Goal: Task Accomplishment & Management: Manage account settings

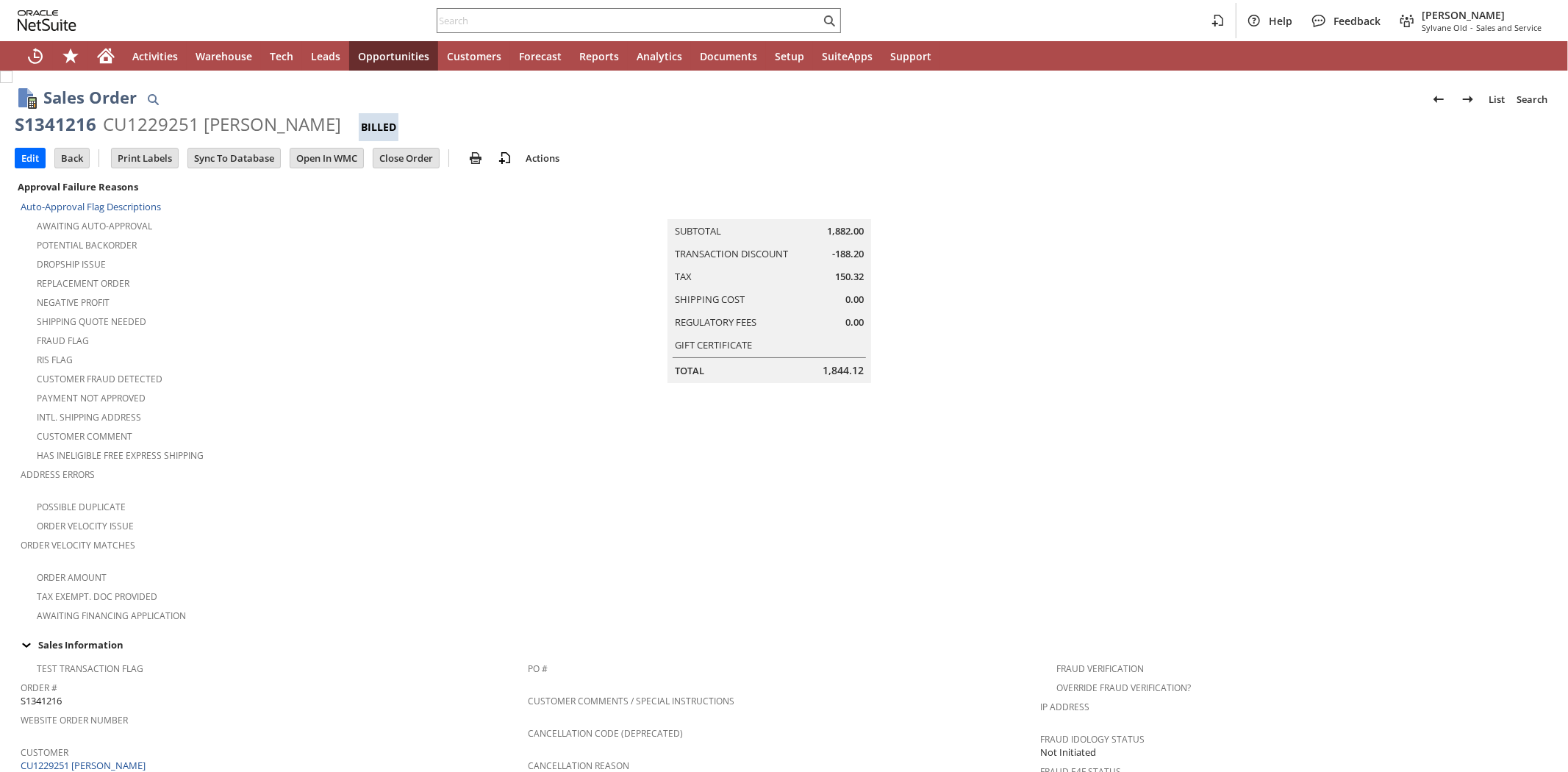
scroll to position [747, 0]
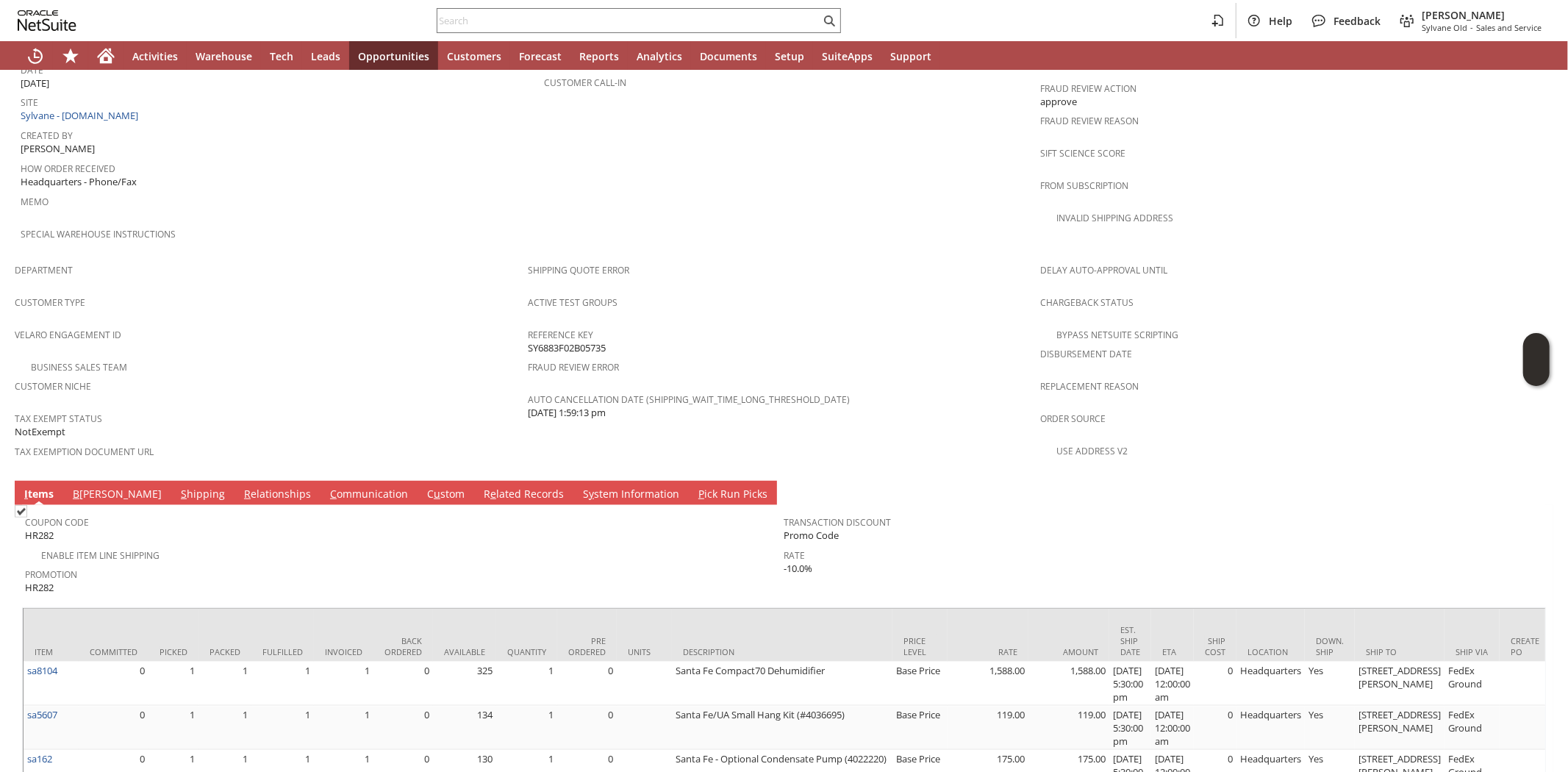
click at [326, 486] on link "C ommunication" at bounding box center [368, 495] width 85 height 17
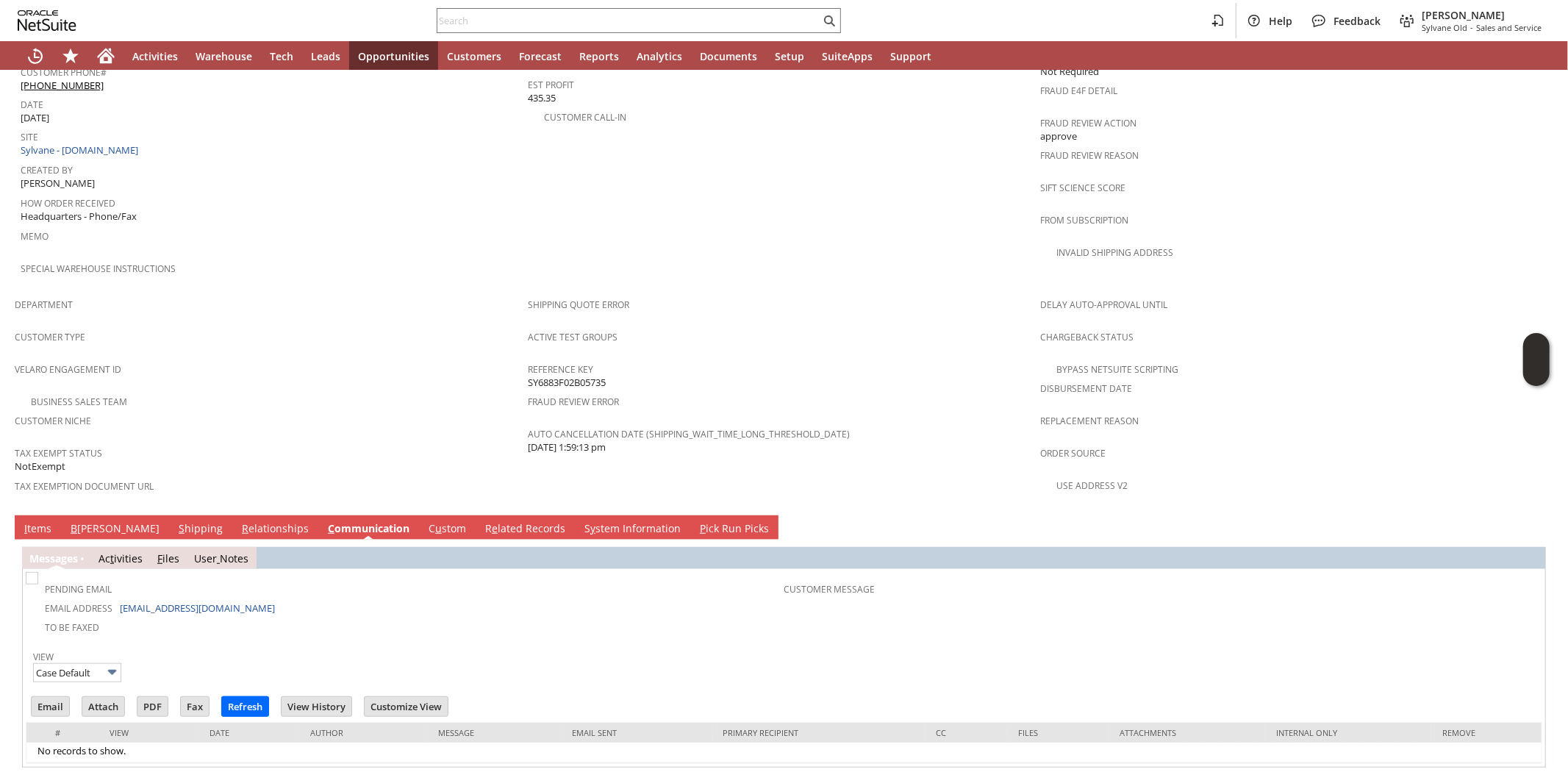
scroll to position [0, 0]
click at [56, 697] on input "Email" at bounding box center [50, 706] width 38 height 19
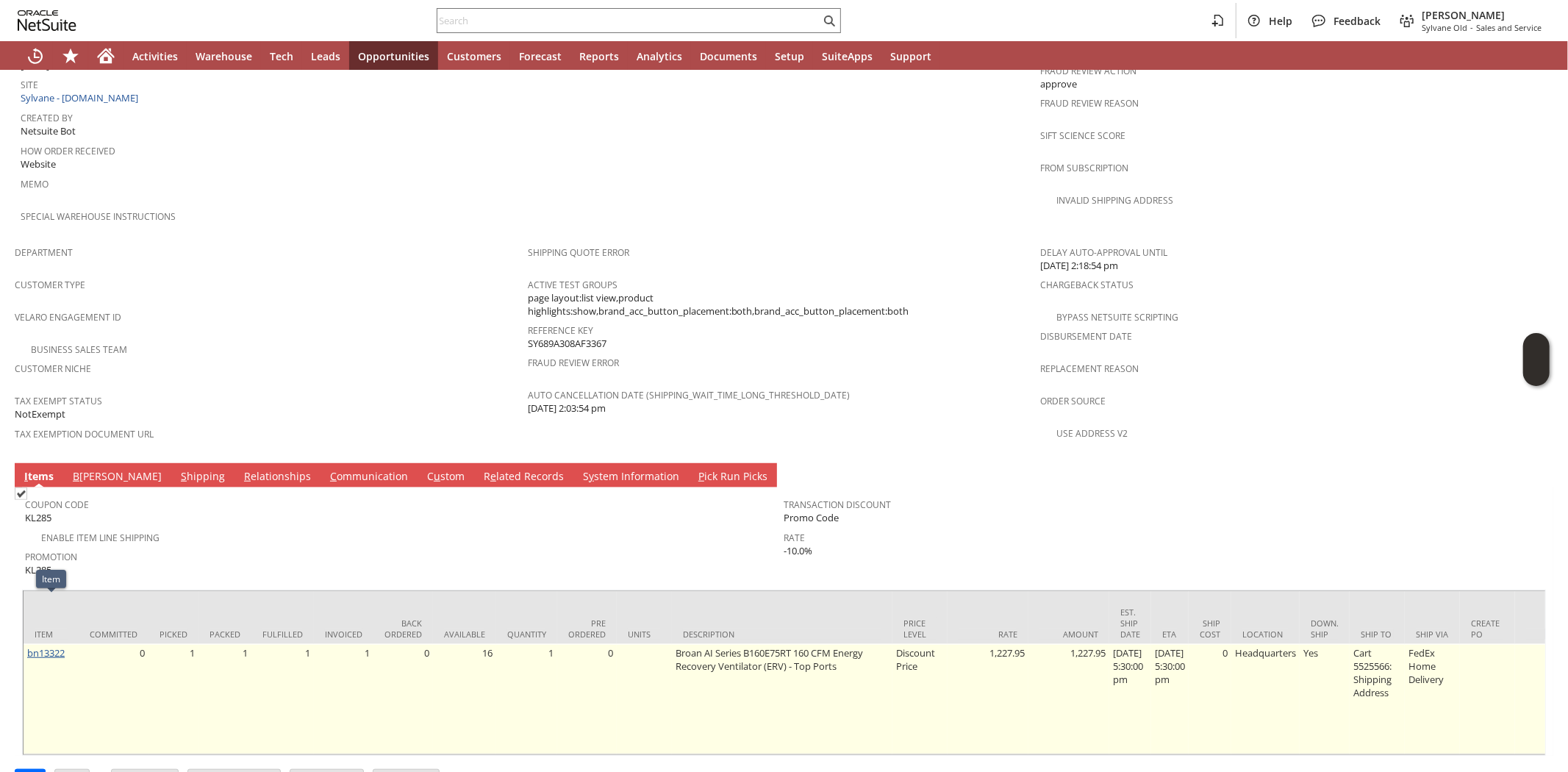
click at [55, 646] on link "bn13322" at bounding box center [46, 653] width 38 height 14
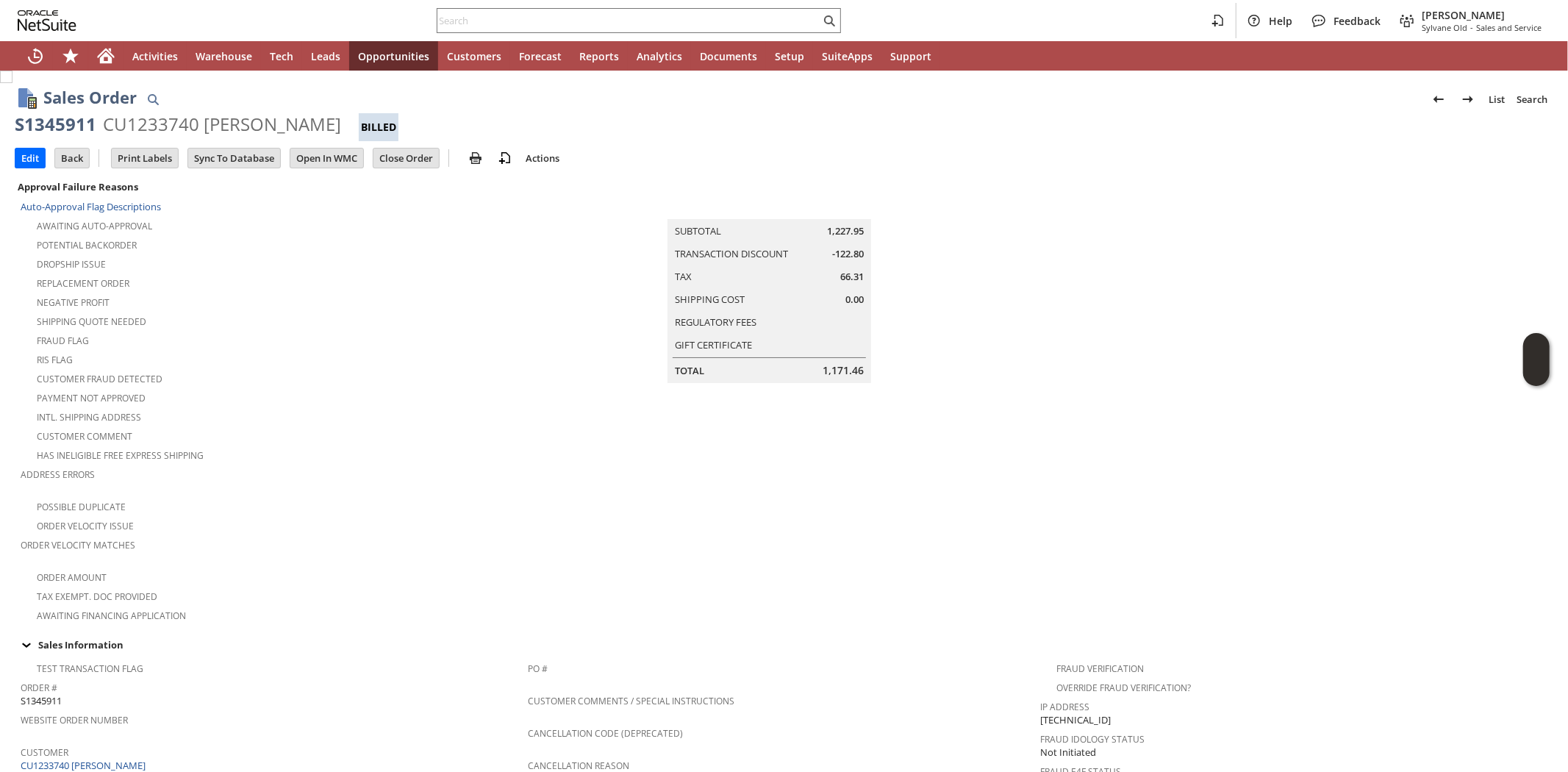
click at [328, 425] on div "Customer Comment" at bounding box center [274, 434] width 507 height 17
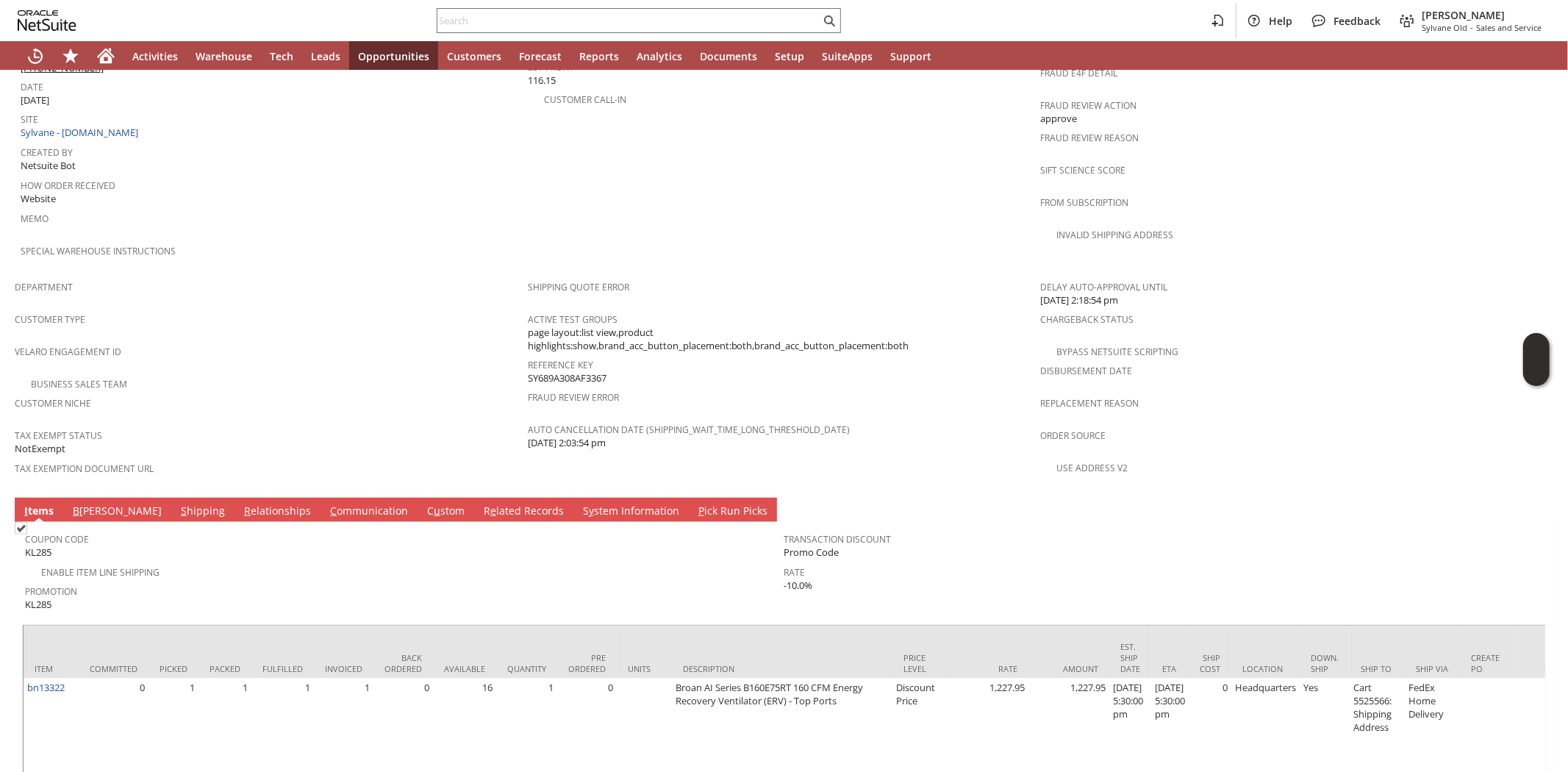
scroll to position [765, 0]
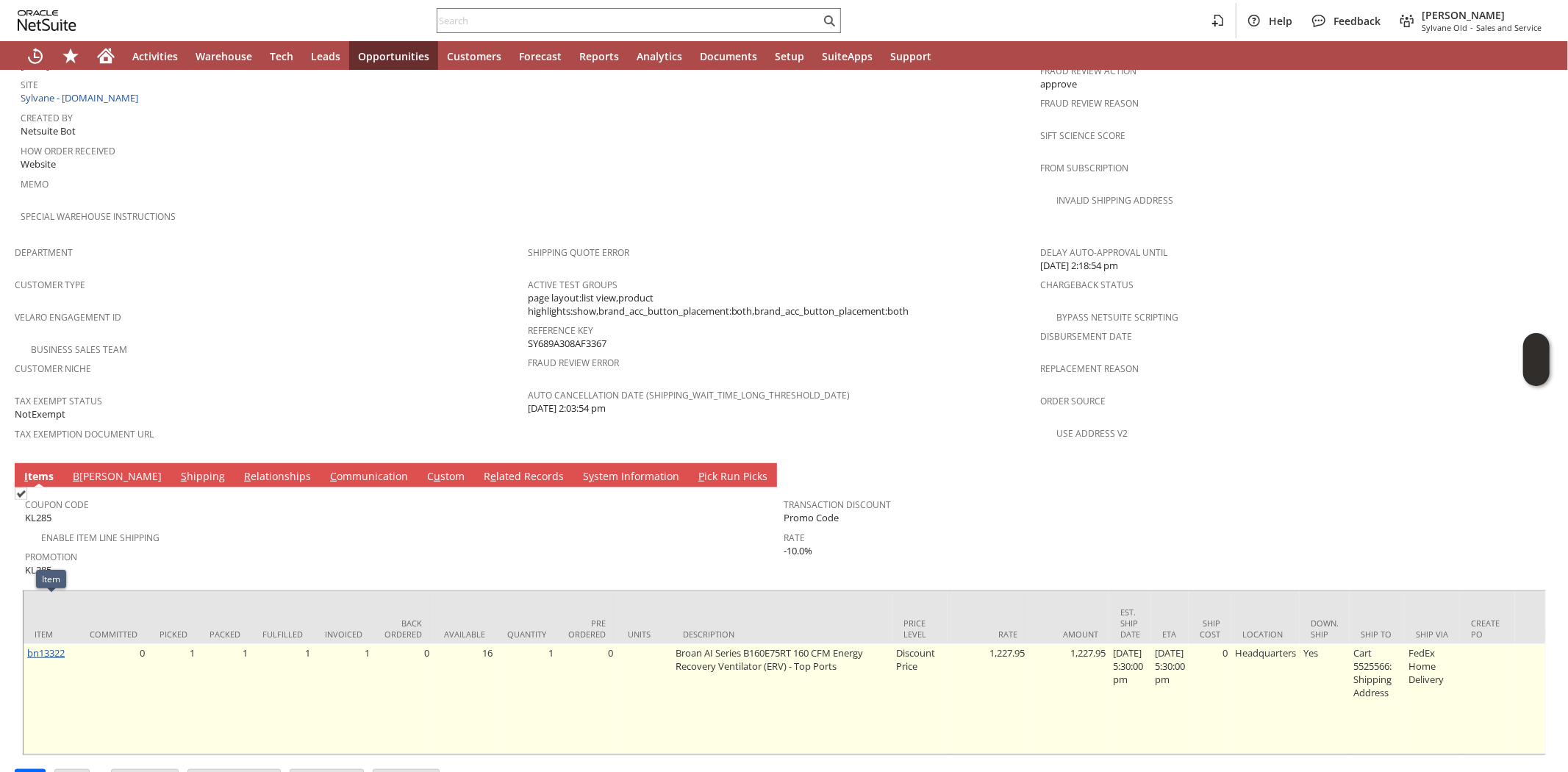
click at [52, 646] on link "bn13322" at bounding box center [46, 653] width 38 height 14
